Goal: Ask a question

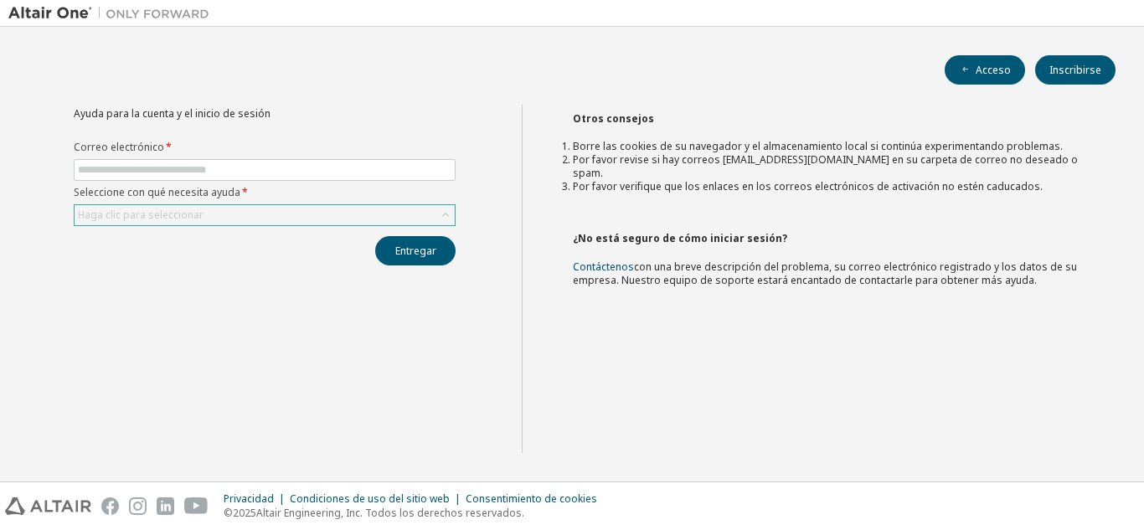
click at [430, 209] on div "Haga clic para seleccionar" at bounding box center [265, 215] width 380 height 20
